Goal: Information Seeking & Learning: Compare options

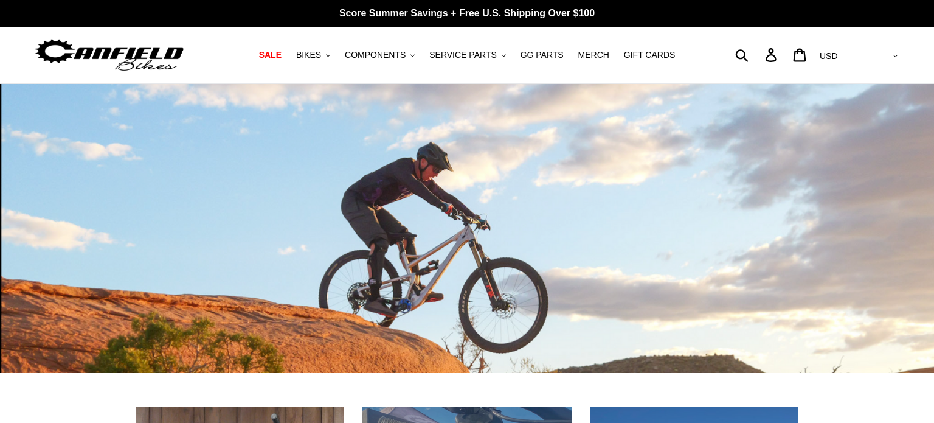
click at [321, 52] on span "BIKES" at bounding box center [308, 55] width 25 height 10
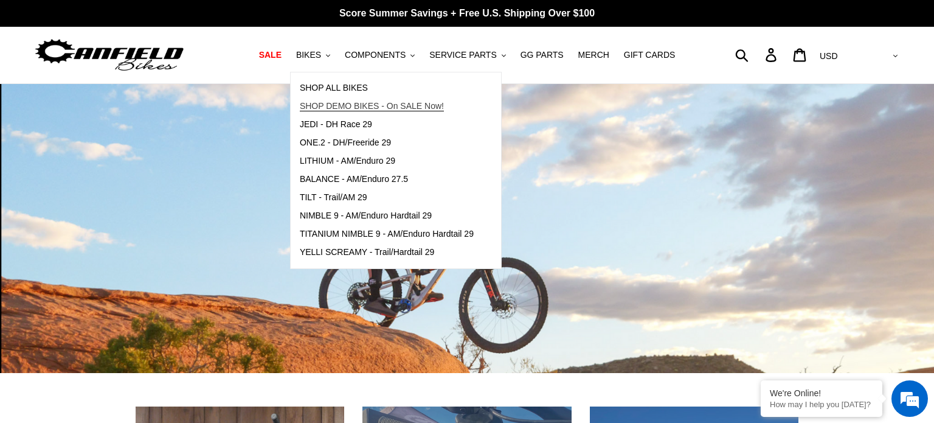
click at [348, 109] on span "SHOP DEMO BIKES - On SALE Now!" at bounding box center [372, 106] width 144 height 10
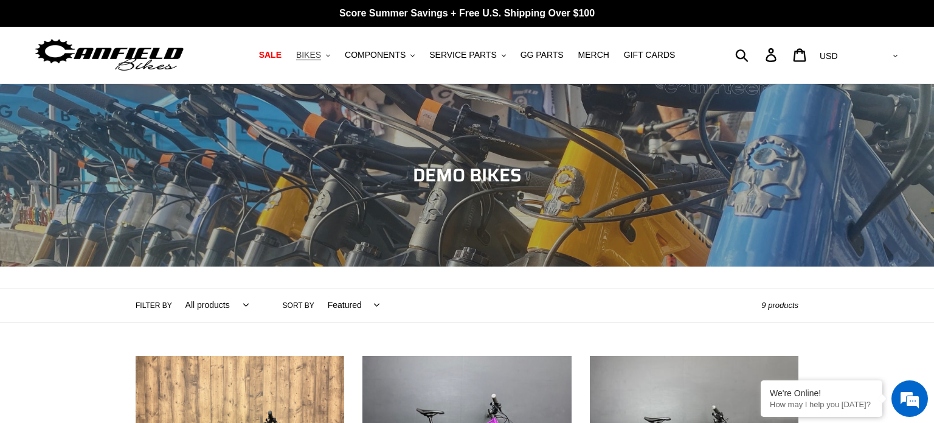
click at [333, 52] on button "BIKES .cls-1{fill:#231f20}" at bounding box center [313, 55] width 46 height 16
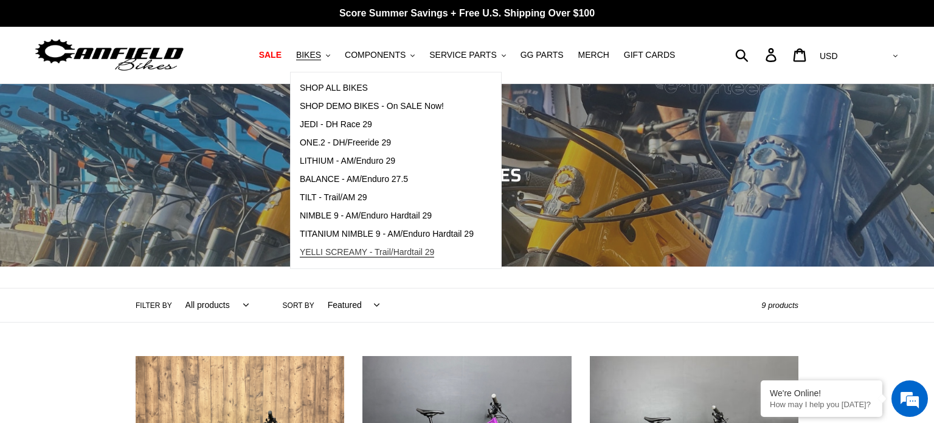
click at [344, 251] on span "YELLI SCREAMY - Trail/Hardtail 29" at bounding box center [367, 252] width 135 height 10
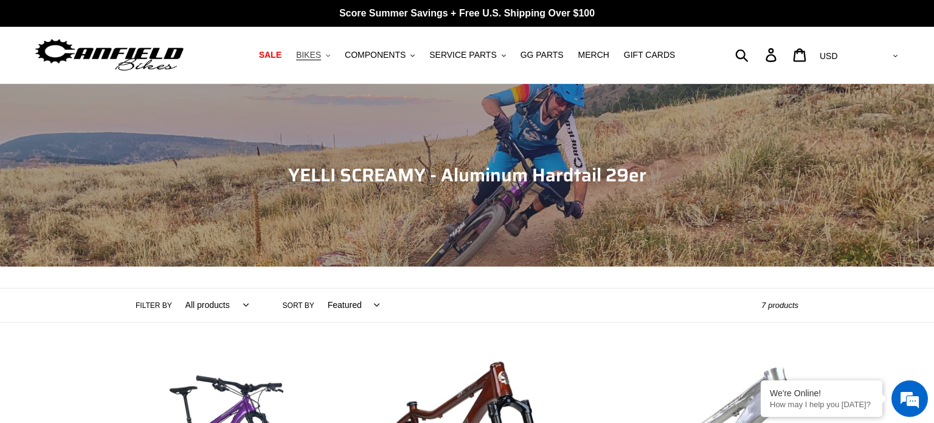
click at [321, 55] on span "BIKES" at bounding box center [308, 55] width 25 height 10
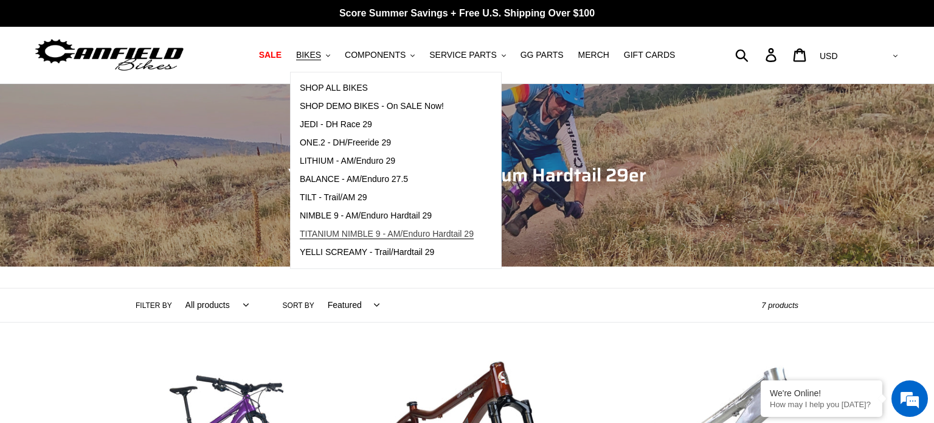
click at [337, 230] on span "TITANIUM NIMBLE 9 - AM/Enduro Hardtail 29" at bounding box center [387, 234] width 174 height 10
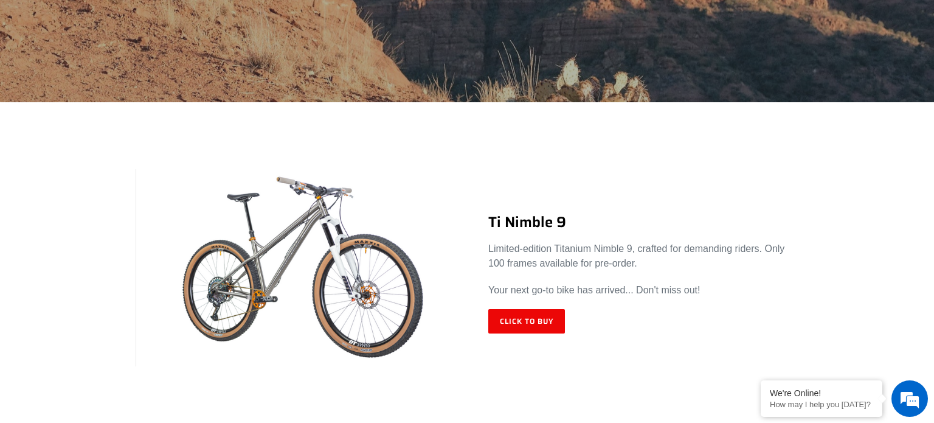
scroll to position [369, 0]
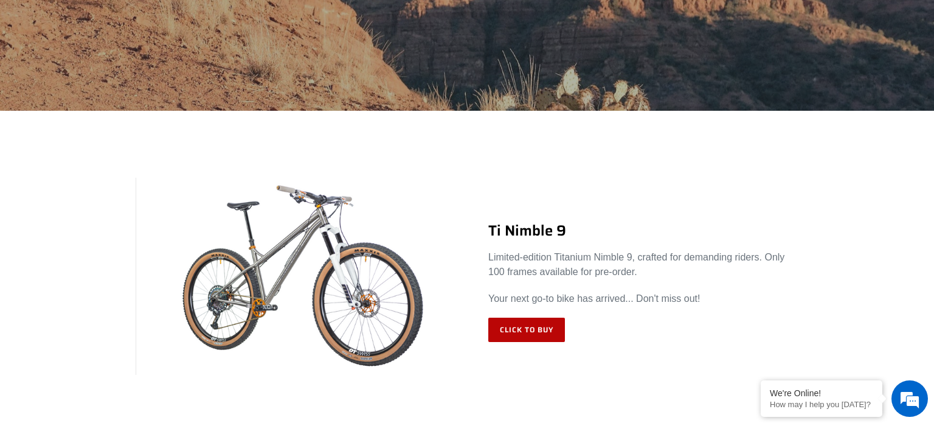
click at [515, 331] on link "Click to Buy" at bounding box center [526, 329] width 77 height 24
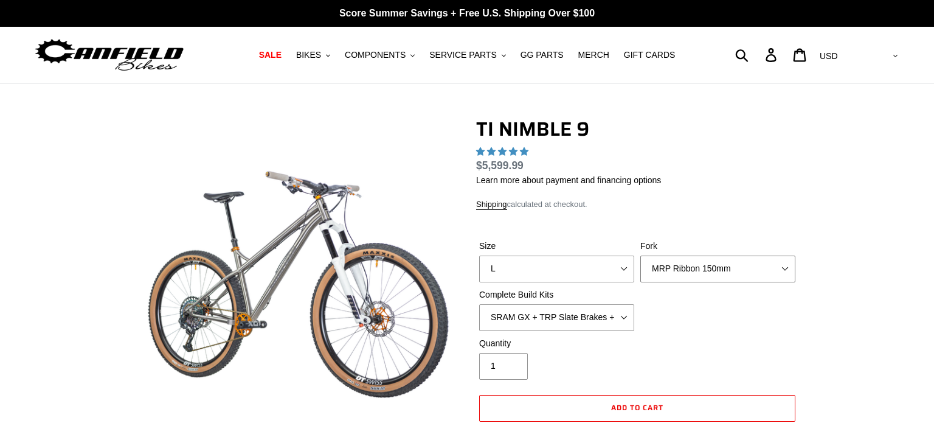
click at [712, 275] on select "MRP Ribbon 150mm RockShox Lyrik 150mm Fox Factory 36 150mm Cane Creek Helm 150m…" at bounding box center [717, 268] width 155 height 27
select select "highest-rating"
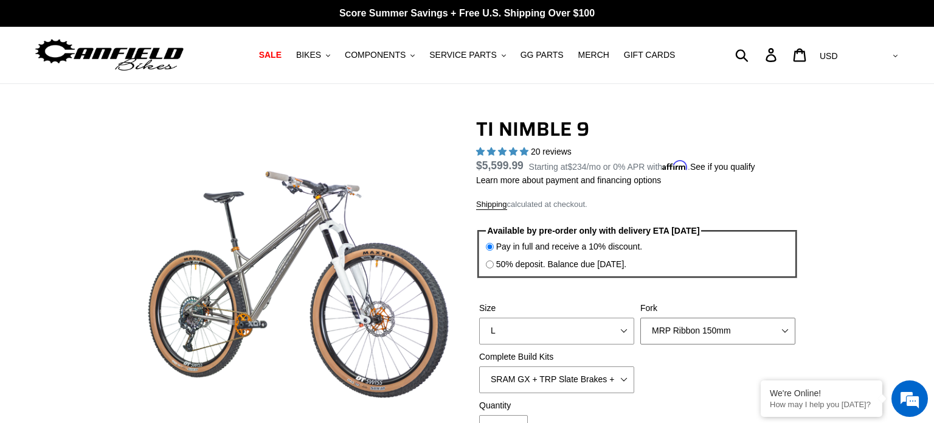
select select "RockShox Lyrik 150mm"
click at [640, 317] on select "MRP Ribbon 150mm RockShox Lyrik 150mm Fox Factory 36 150mm Cane Creek Helm 150m…" at bounding box center [717, 330] width 155 height 27
click at [665, 334] on select "MRP Ribbon 150mm RockShox Lyrik 150mm Fox Factory 36 150mm Cane Creek Helm 150m…" at bounding box center [717, 330] width 155 height 27
click at [640, 317] on select "MRP Ribbon 150mm RockShox Lyrik 150mm Fox Factory 36 150mm Cane Creek Helm 150m…" at bounding box center [717, 330] width 155 height 27
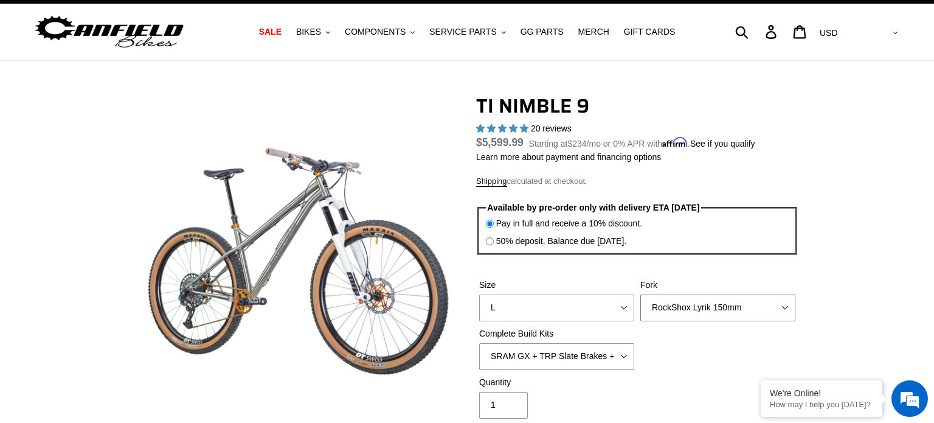
scroll to position [19, 0]
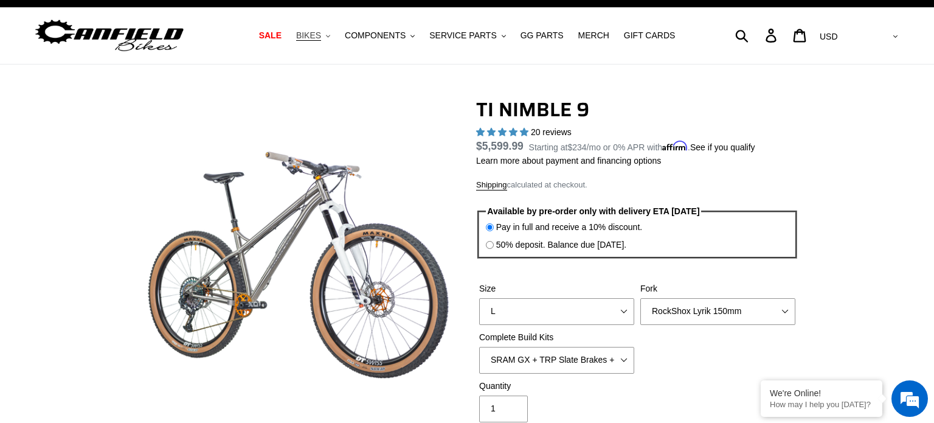
click at [319, 36] on span "BIKES" at bounding box center [308, 35] width 25 height 10
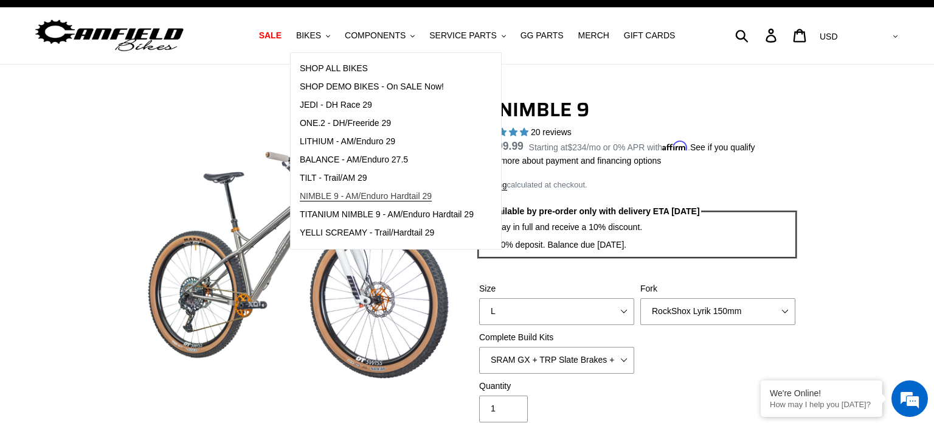
click at [344, 198] on span "NIMBLE 9 - AM/Enduro Hardtail 29" at bounding box center [366, 196] width 132 height 10
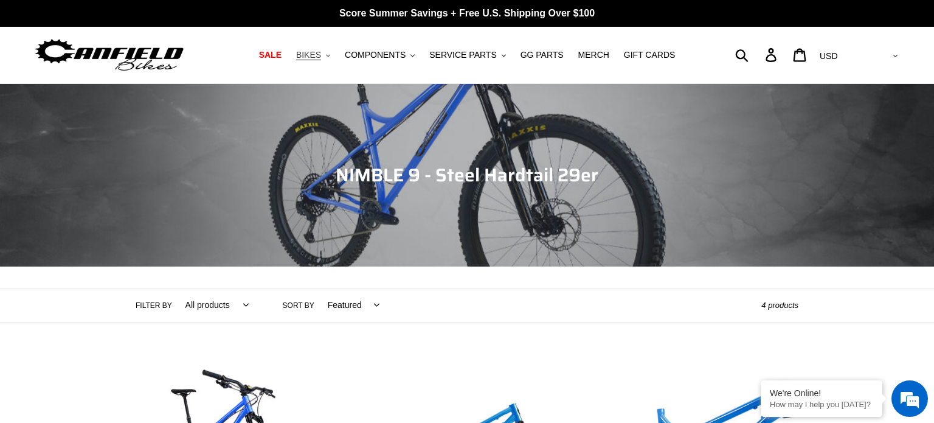
click at [316, 55] on span "BIKES" at bounding box center [308, 55] width 25 height 10
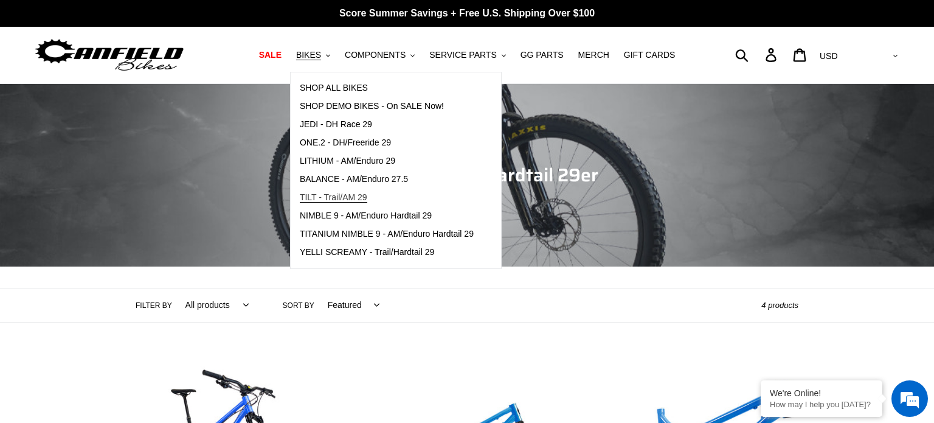
click at [353, 196] on span "TILT - Trail/AM 29" at bounding box center [333, 197] width 67 height 10
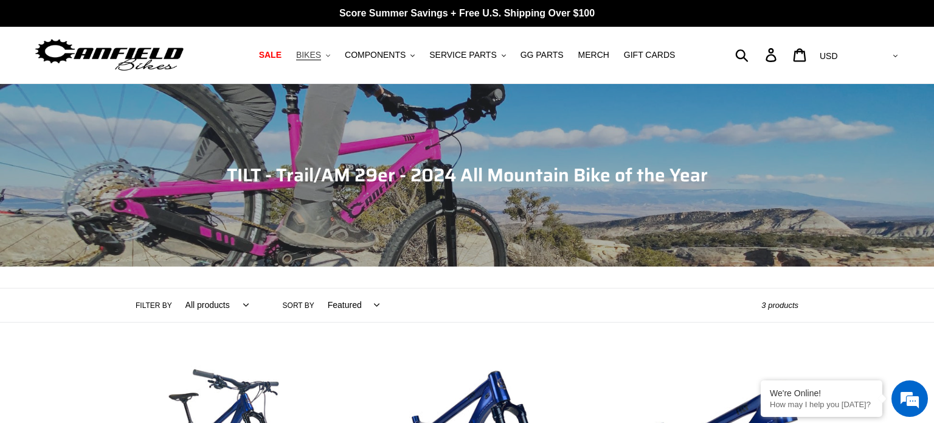
click at [321, 57] on span "BIKES" at bounding box center [308, 55] width 25 height 10
click at [390, 54] on span "COMPONENTS" at bounding box center [375, 55] width 61 height 10
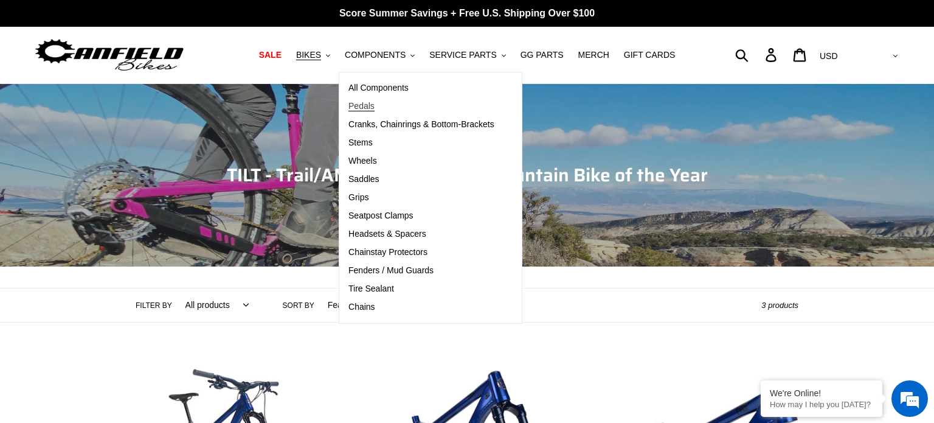
click at [366, 103] on span "Pedals" at bounding box center [361, 106] width 26 height 10
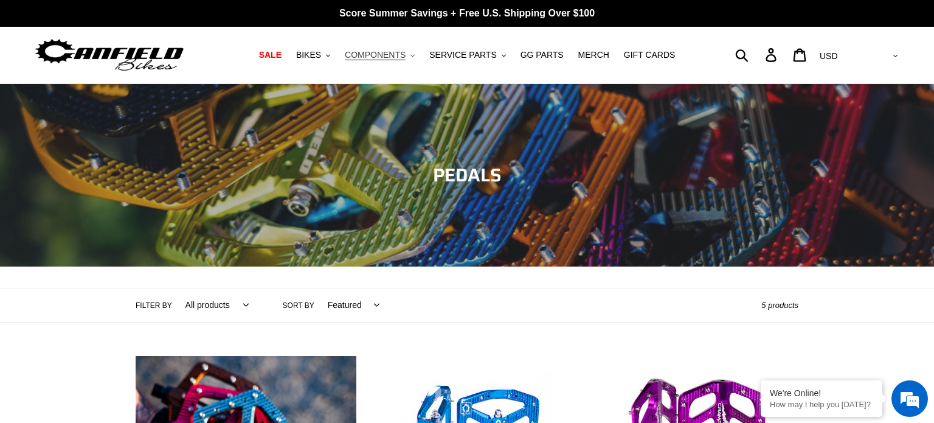
click at [387, 57] on span "COMPONENTS" at bounding box center [375, 55] width 61 height 10
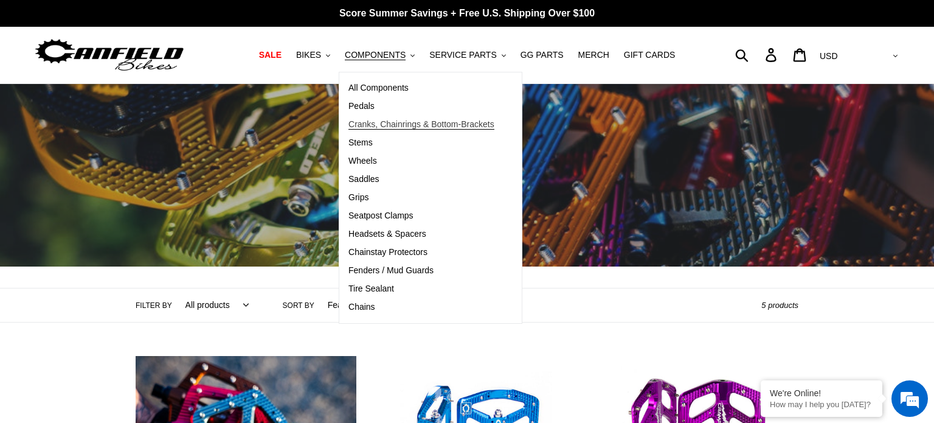
click at [391, 128] on span "Cranks, Chainrings & Bottom-Brackets" at bounding box center [421, 124] width 146 height 10
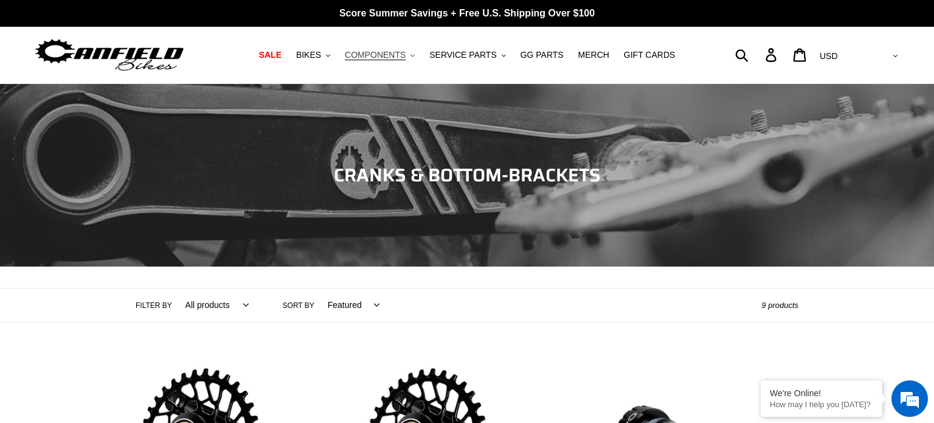
click at [369, 53] on span "COMPONENTS" at bounding box center [375, 55] width 61 height 10
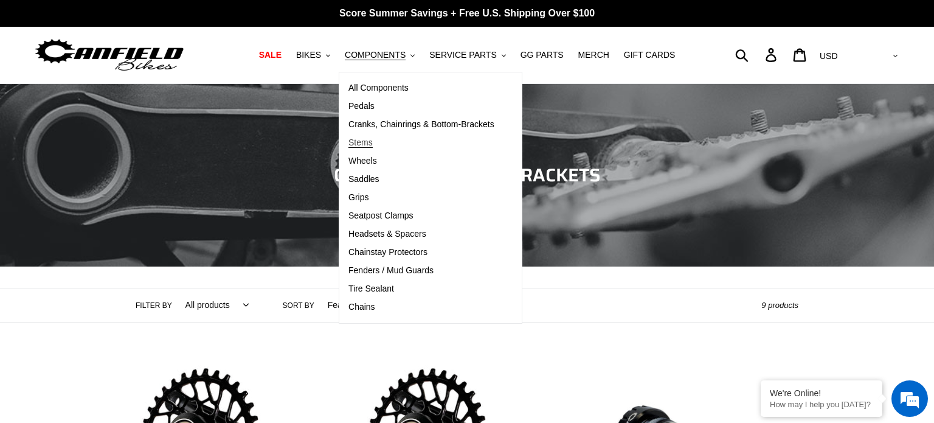
click at [364, 140] on span "Stems" at bounding box center [360, 142] width 24 height 10
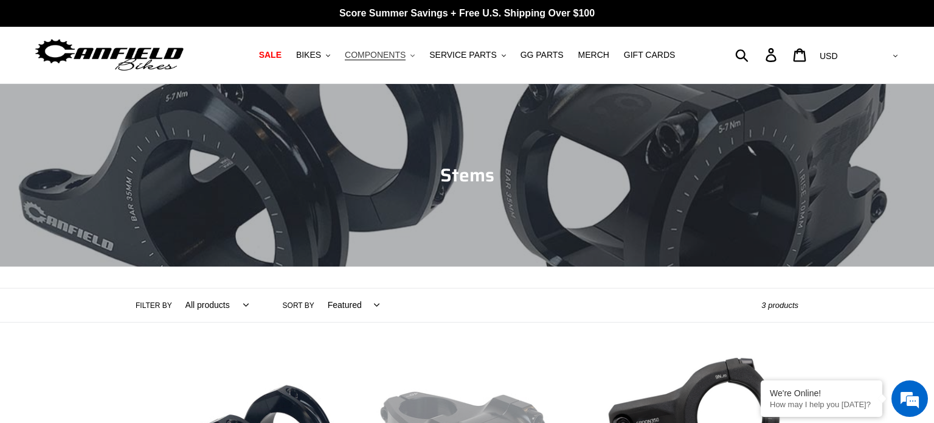
click at [389, 57] on span "COMPONENTS" at bounding box center [375, 55] width 61 height 10
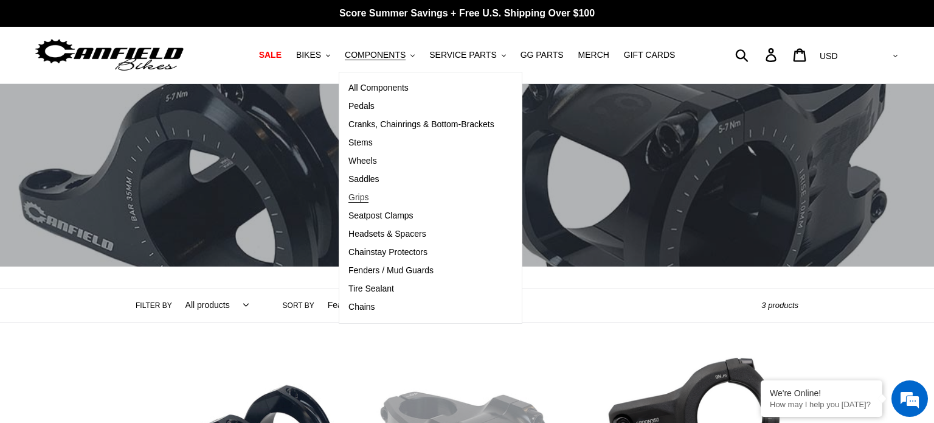
click at [369, 200] on span "Grips" at bounding box center [358, 197] width 20 height 10
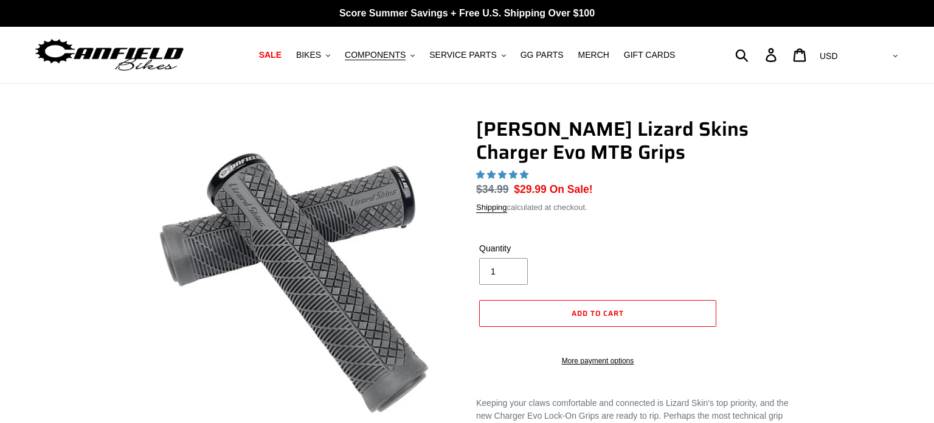
select select "highest-rating"
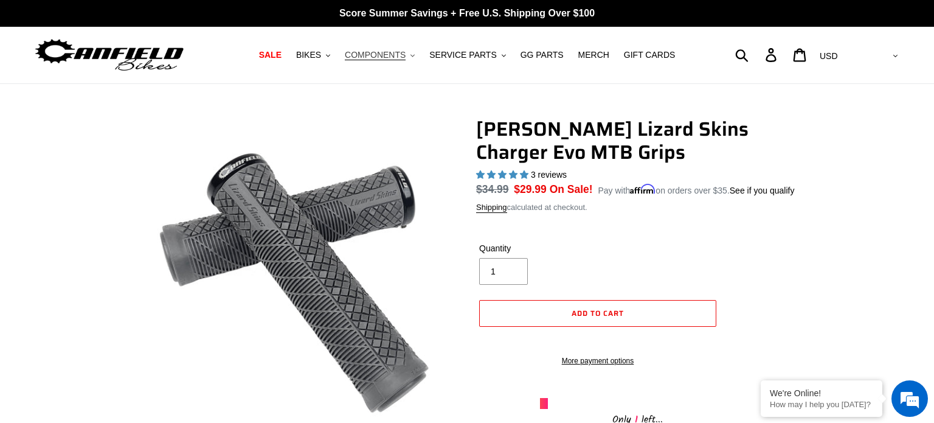
click at [379, 55] on span "COMPONENTS" at bounding box center [375, 55] width 61 height 10
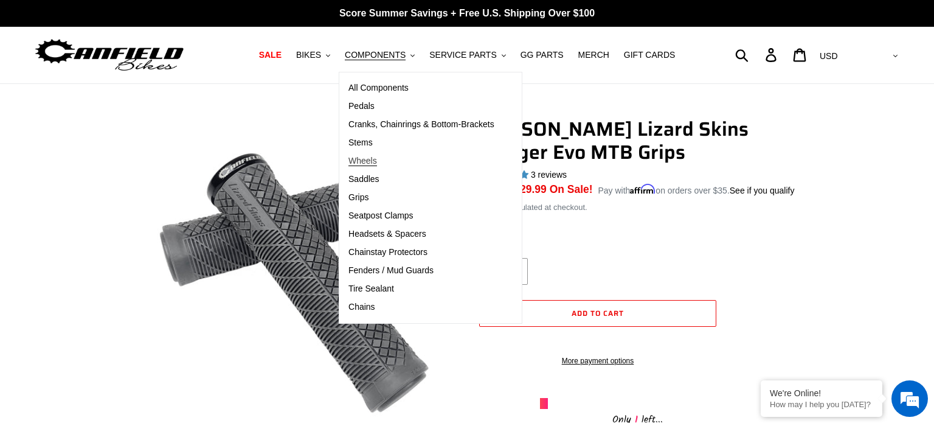
click at [373, 164] on span "Wheels" at bounding box center [362, 161] width 29 height 10
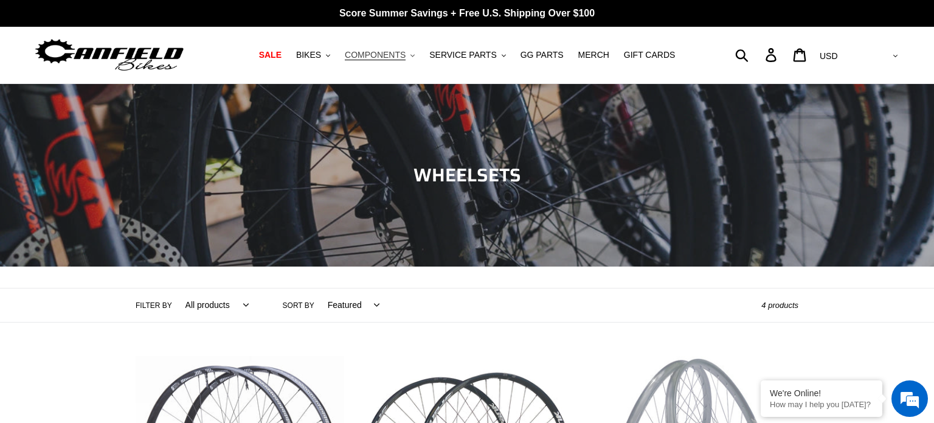
click at [369, 52] on span "COMPONENTS" at bounding box center [375, 55] width 61 height 10
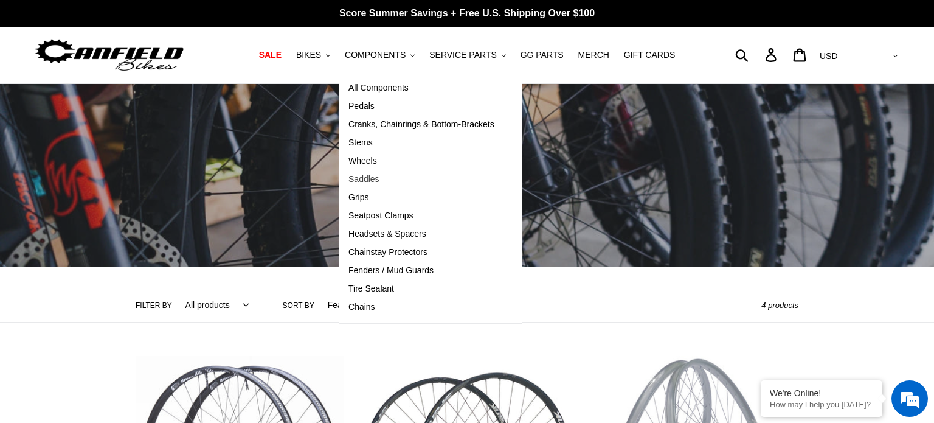
click at [370, 179] on span "Saddles" at bounding box center [363, 179] width 31 height 10
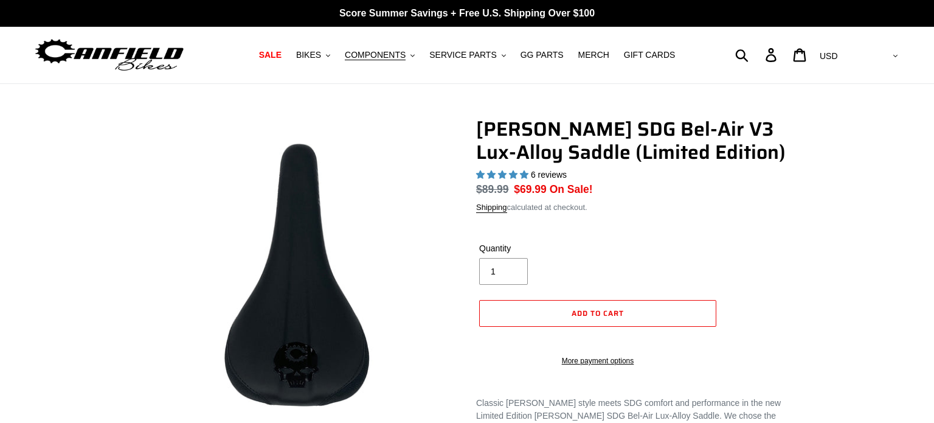
select select "highest-rating"
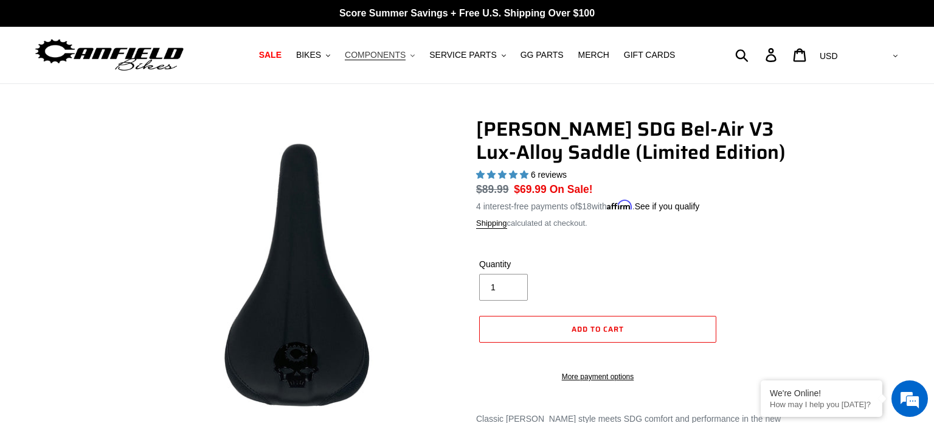
click at [395, 53] on span "COMPONENTS" at bounding box center [375, 55] width 61 height 10
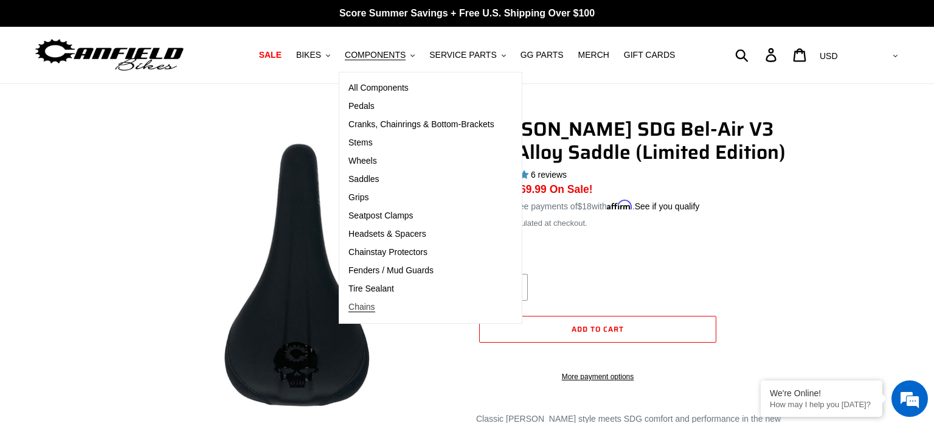
click at [367, 299] on link "Chains" at bounding box center [421, 307] width 164 height 18
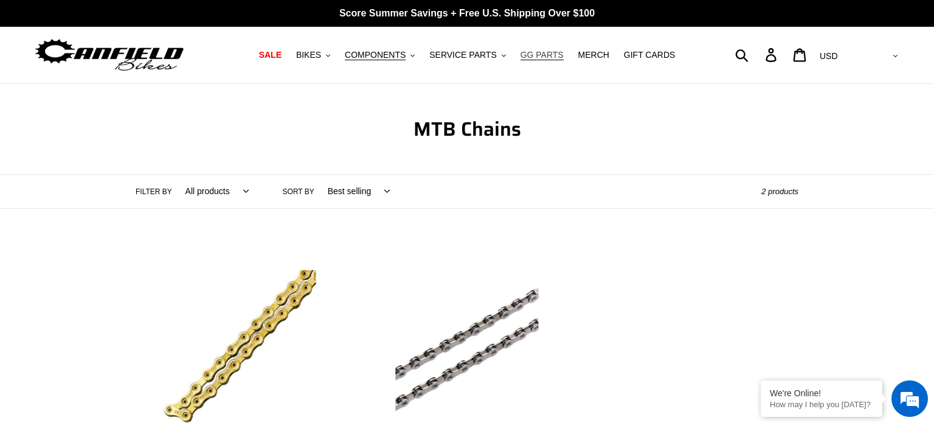
click at [533, 56] on span "GG PARTS" at bounding box center [542, 55] width 43 height 10
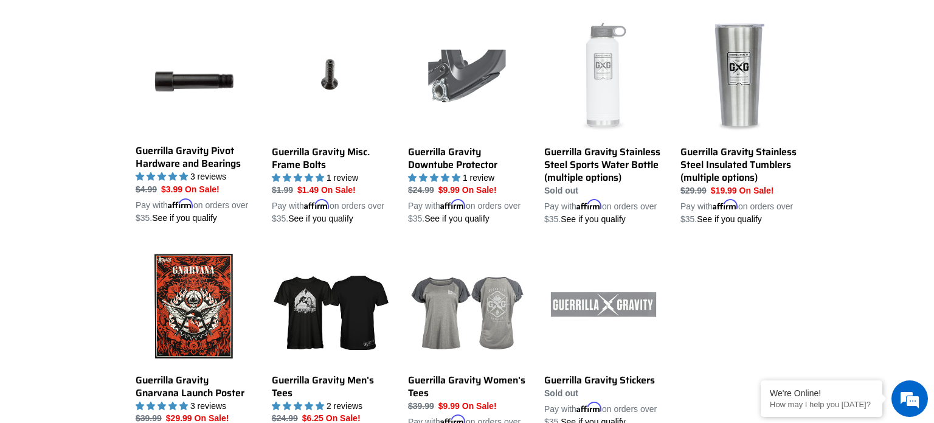
scroll to position [1169, 0]
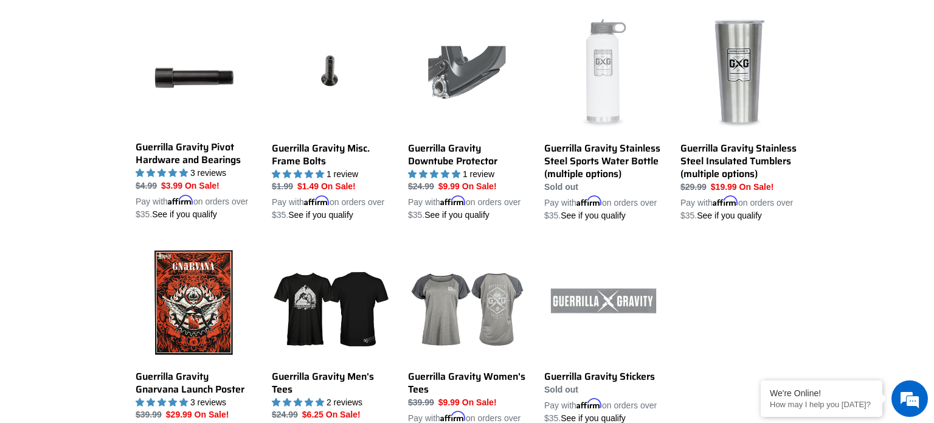
click at [533, 55] on li "Guerrilla Gravity Stainless Steel Sports Water Bottle (multiple options) Guerri…" at bounding box center [594, 129] width 136 height 228
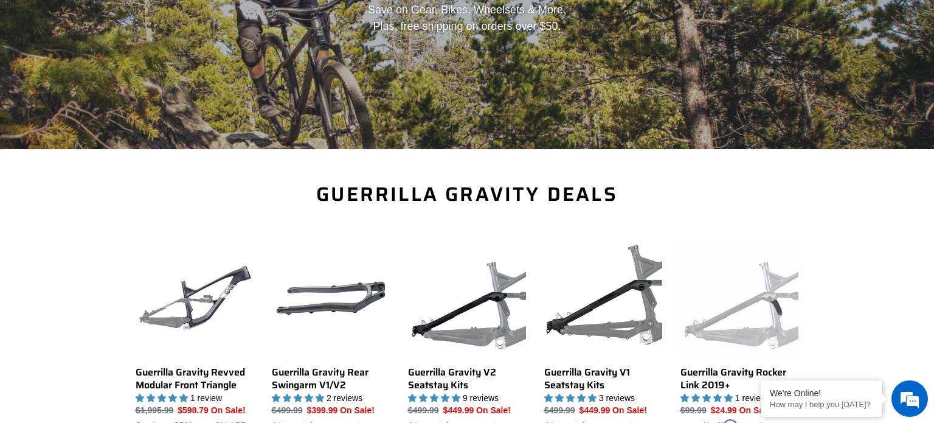
scroll to position [226, 0]
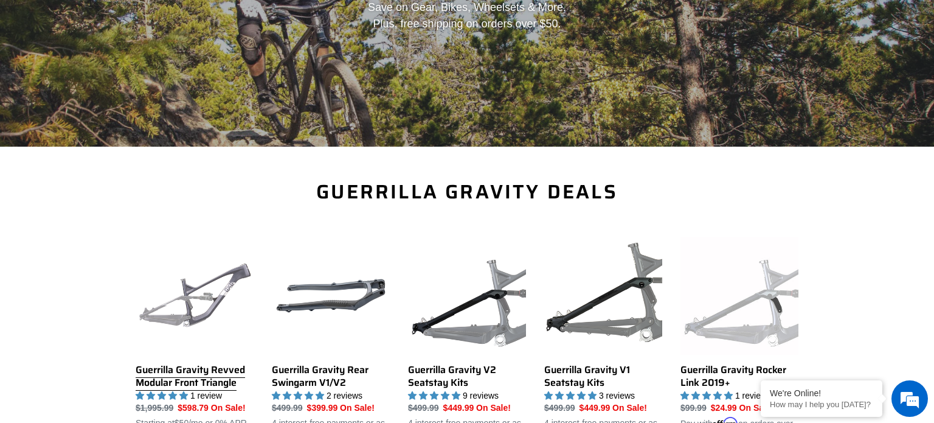
click at [221, 354] on link "Guerrilla Gravity Revved Modular Front Triangle" at bounding box center [195, 340] width 118 height 207
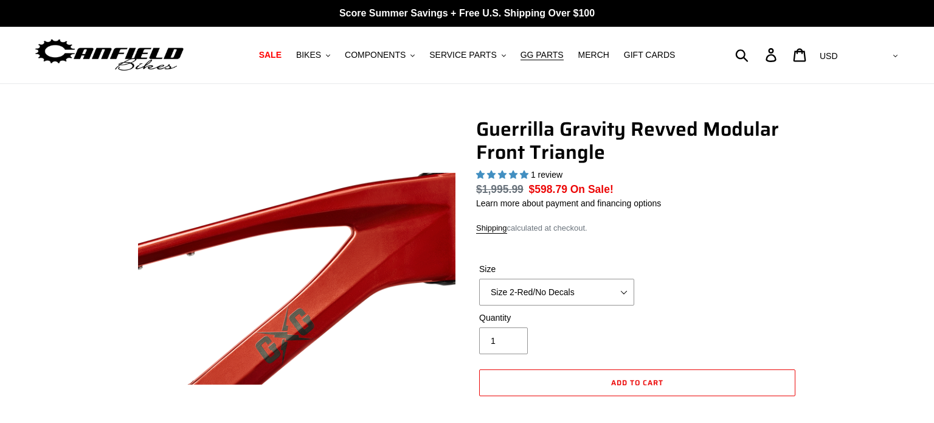
select select "highest-rating"
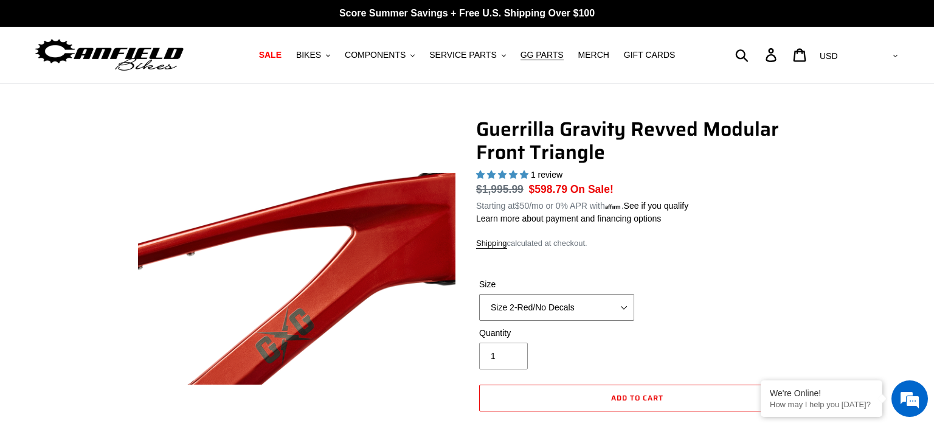
click at [512, 299] on select "Size 2-Gloss Black/No Decals Size 2-Black/Red Decals Size 2-Black/Silver Decals…" at bounding box center [556, 307] width 155 height 27
click at [479, 294] on select "Size 2-Gloss Black/No Decals Size 2-Black/Red Decals Size 2-Black/Silver Decals…" at bounding box center [556, 307] width 155 height 27
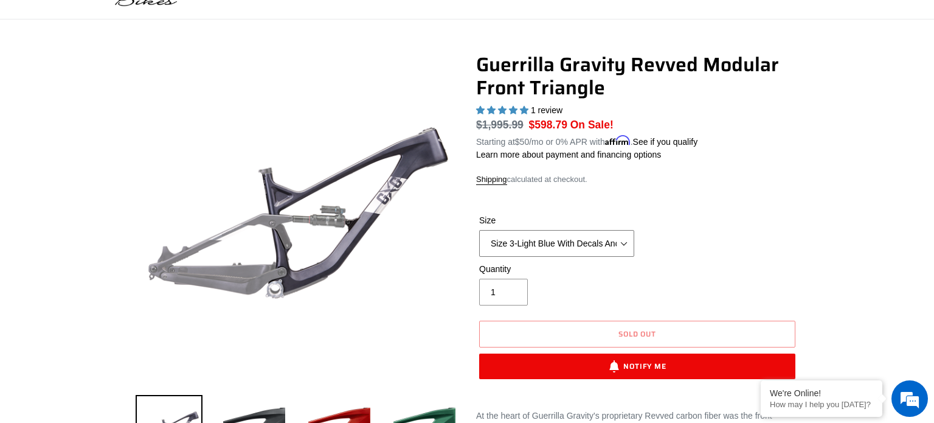
scroll to position [66, 0]
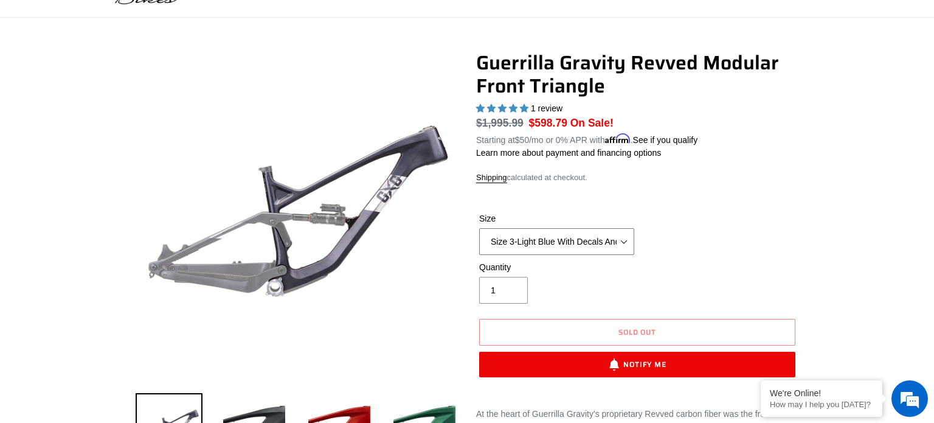
click at [513, 248] on select "Size 2-Gloss Black/No Decals Size 2-Black/Red Decals Size 2-Black/Silver Decals…" at bounding box center [556, 241] width 155 height 27
click at [479, 228] on select "Size 2-Gloss Black/No Decals Size 2-Black/Red Decals Size 2-Black/Silver Decals…" at bounding box center [556, 241] width 155 height 27
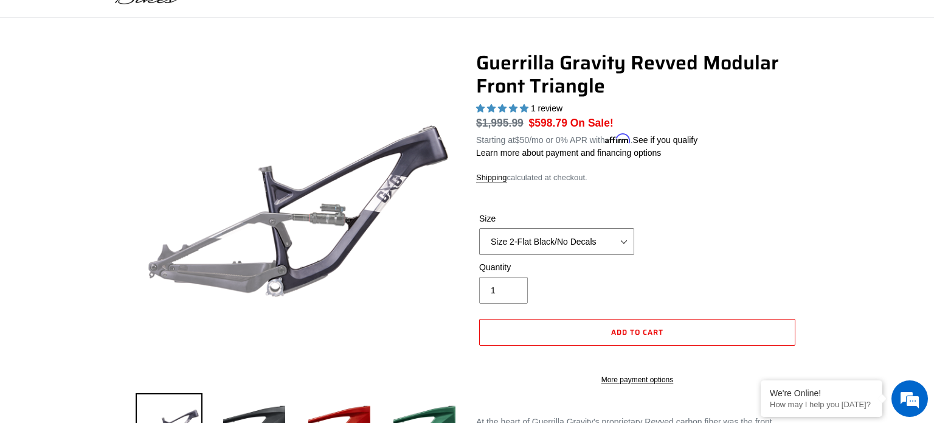
click at [517, 235] on select "Size 2-Gloss Black/No Decals Size 2-Black/Red Decals Size 2-Black/Silver Decals…" at bounding box center [556, 241] width 155 height 27
select select "Size 3-Gray/No Decals"
click at [479, 228] on select "Size 2-Gloss Black/No Decals Size 2-Black/Red Decals Size 2-Black/Silver Decals…" at bounding box center [556, 241] width 155 height 27
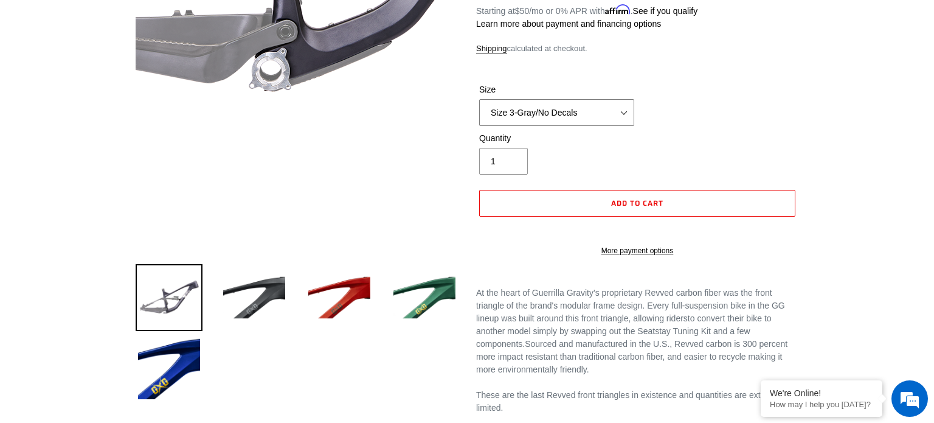
scroll to position [201, 0]
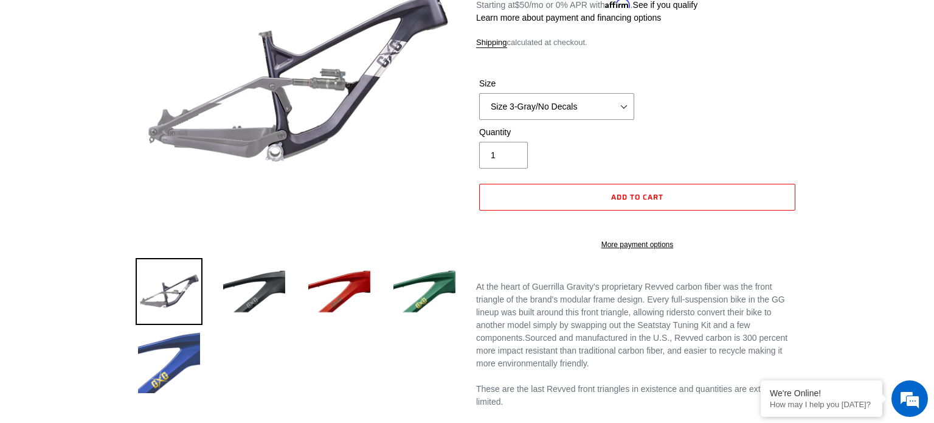
click at [161, 369] on img at bounding box center [169, 361] width 67 height 67
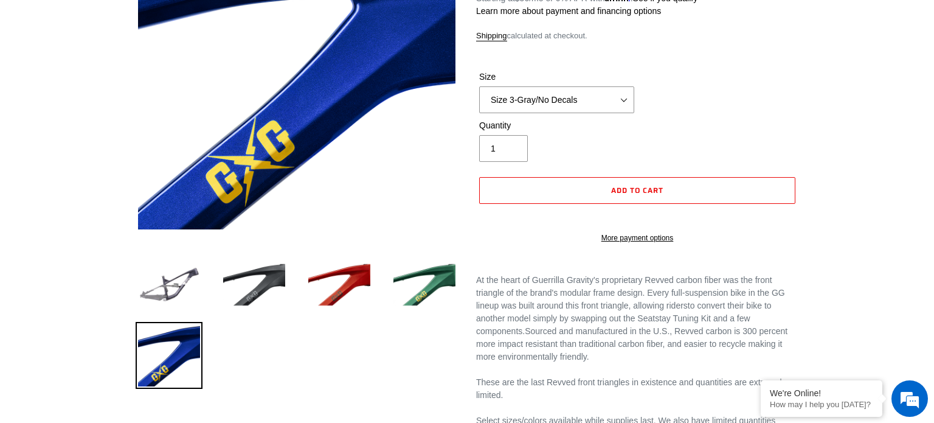
scroll to position [0, 0]
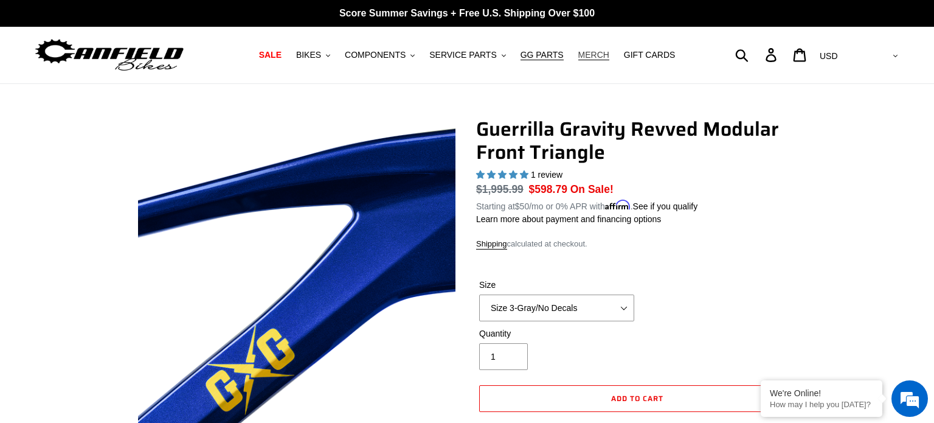
click at [585, 59] on span "MERCH" at bounding box center [593, 55] width 31 height 10
